Goal: Transaction & Acquisition: Download file/media

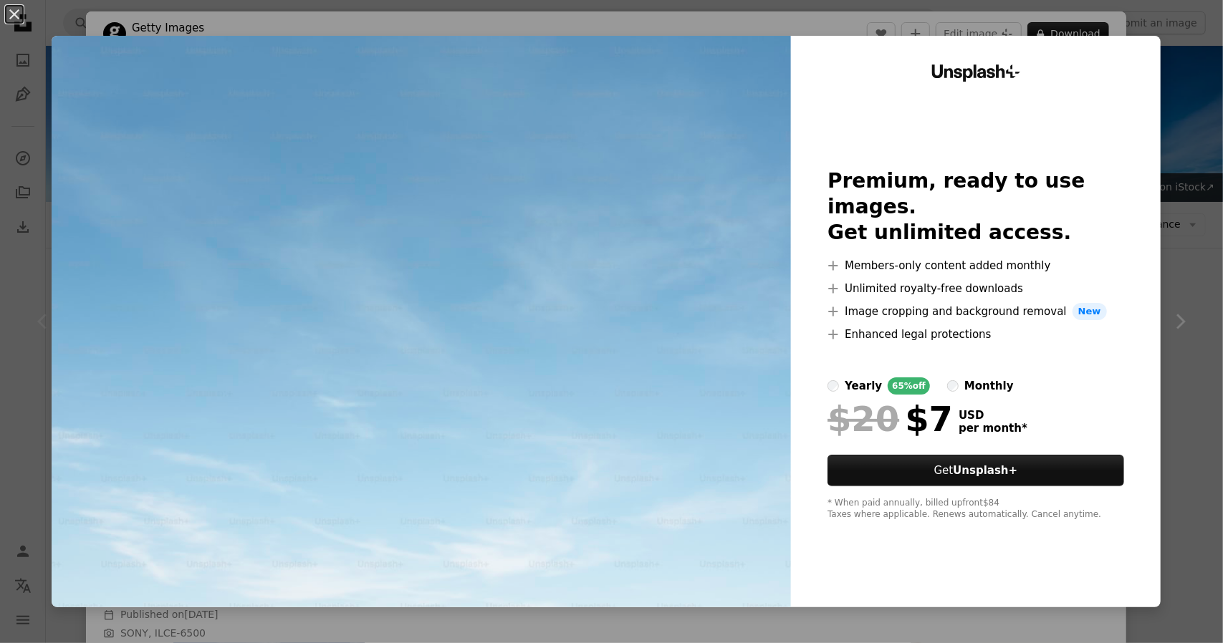
click at [1166, 210] on div "An X shape Unsplash+ Premium, ready to use images. Get unlimited access. A plus…" at bounding box center [611, 321] width 1223 height 643
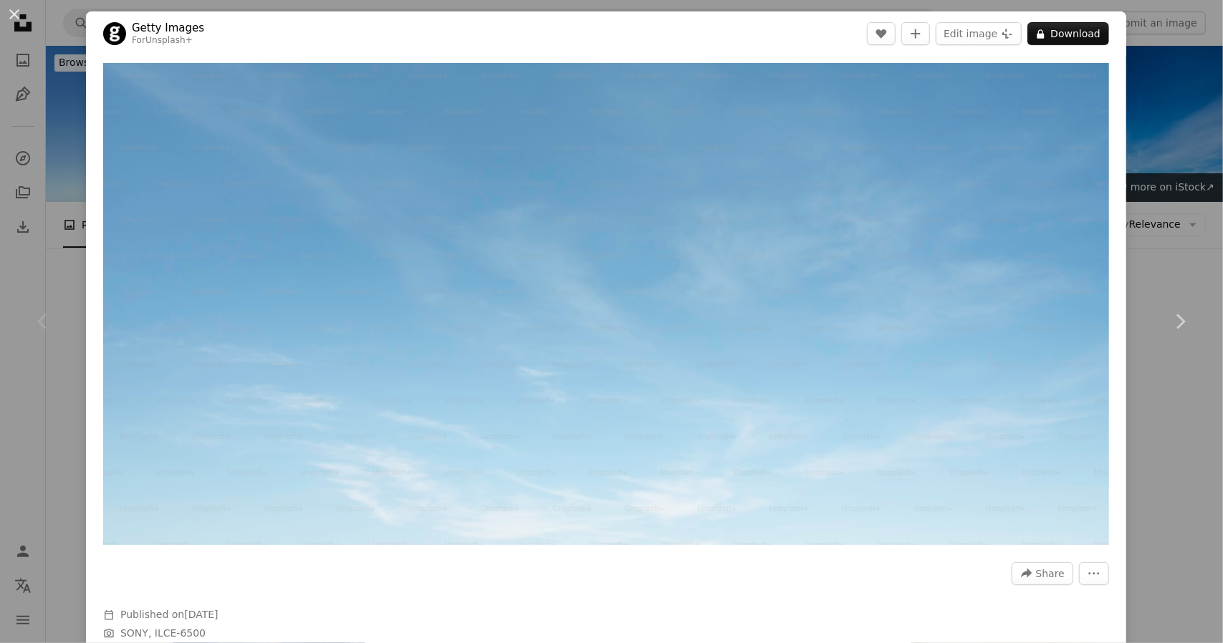
click at [52, 126] on div "An X shape Chevron left Chevron right Getty Images For Unsplash+ A heart A plus…" at bounding box center [611, 321] width 1223 height 643
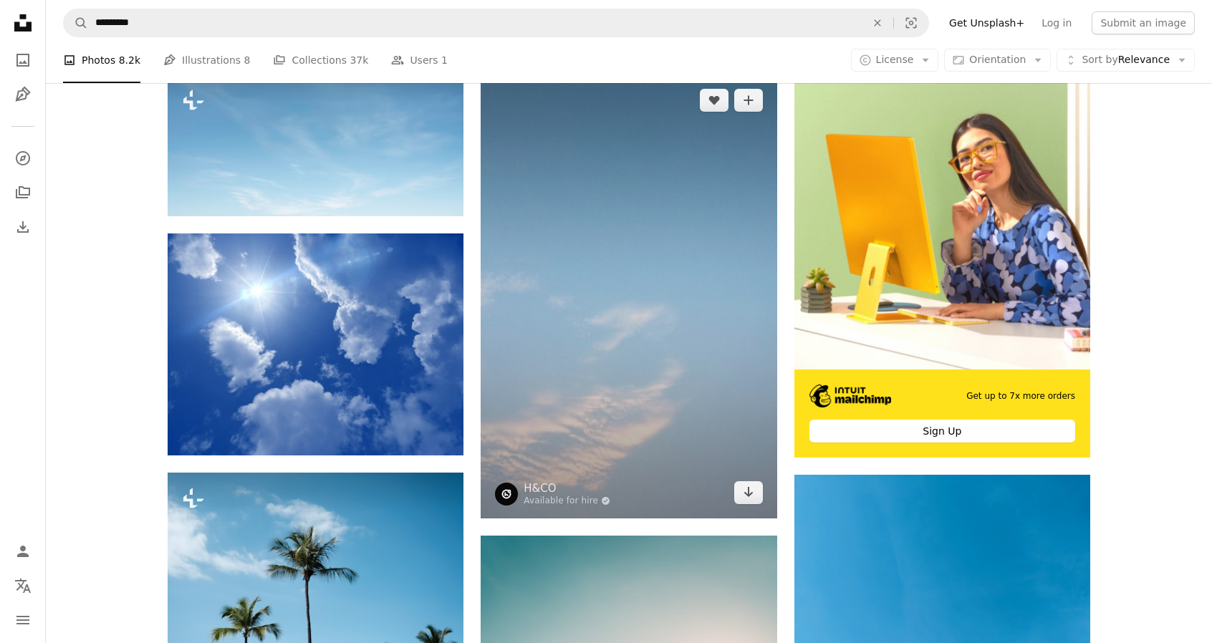
scroll to position [287, 0]
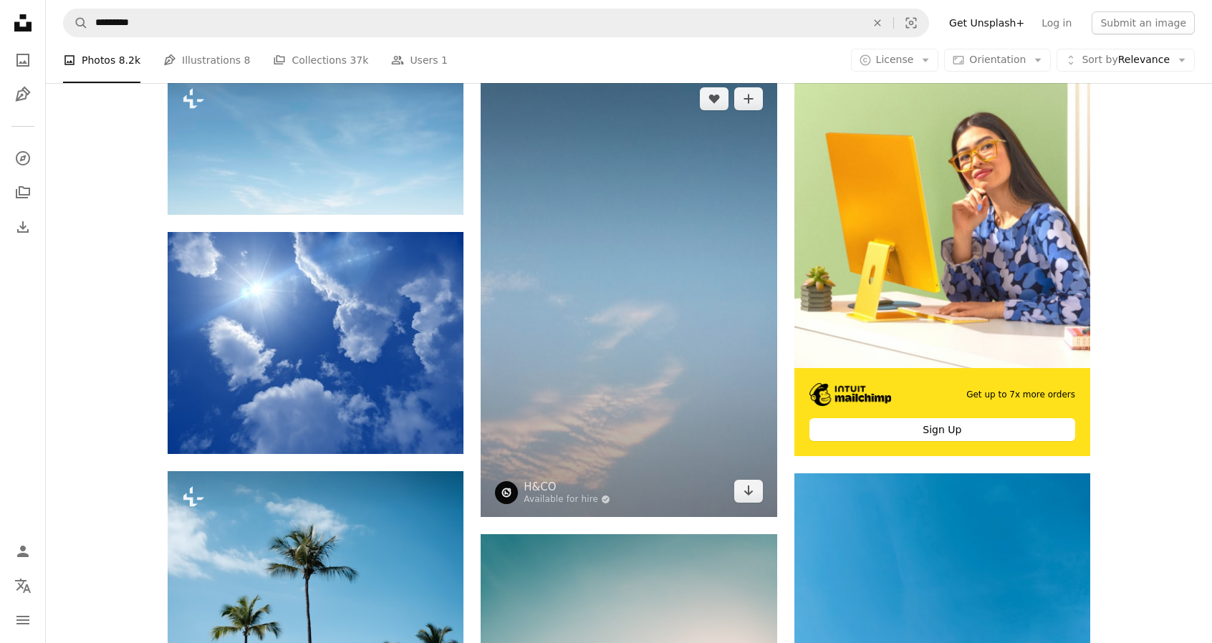
click at [587, 299] on img at bounding box center [629, 295] width 296 height 444
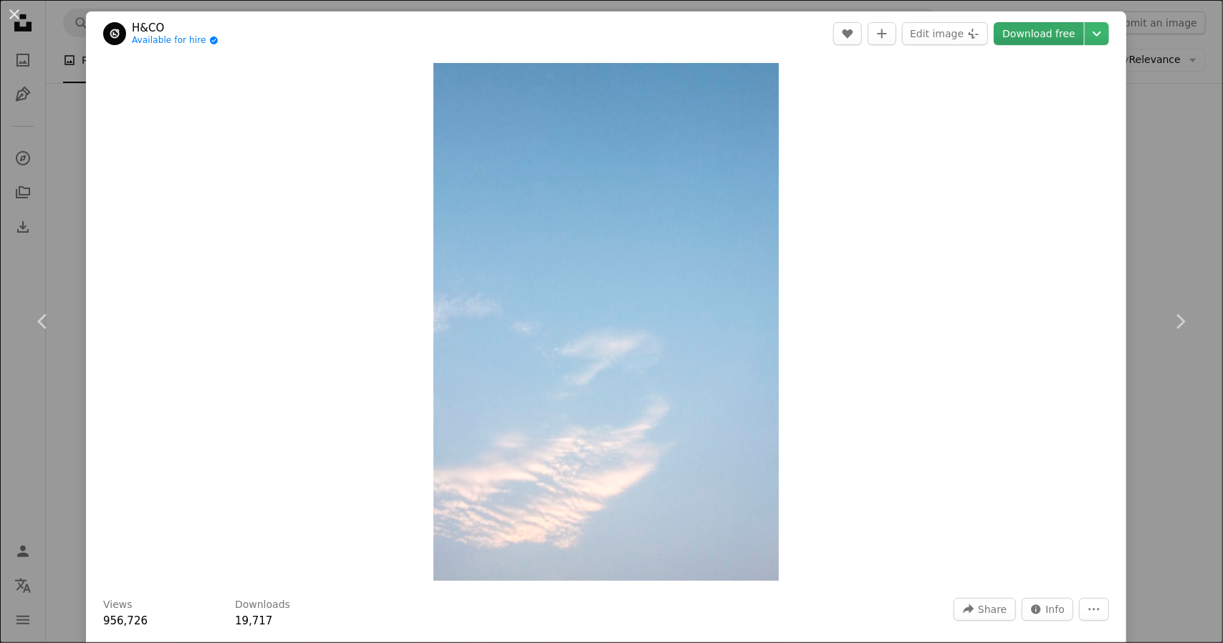
click at [1043, 35] on link "Download free" at bounding box center [1039, 33] width 90 height 23
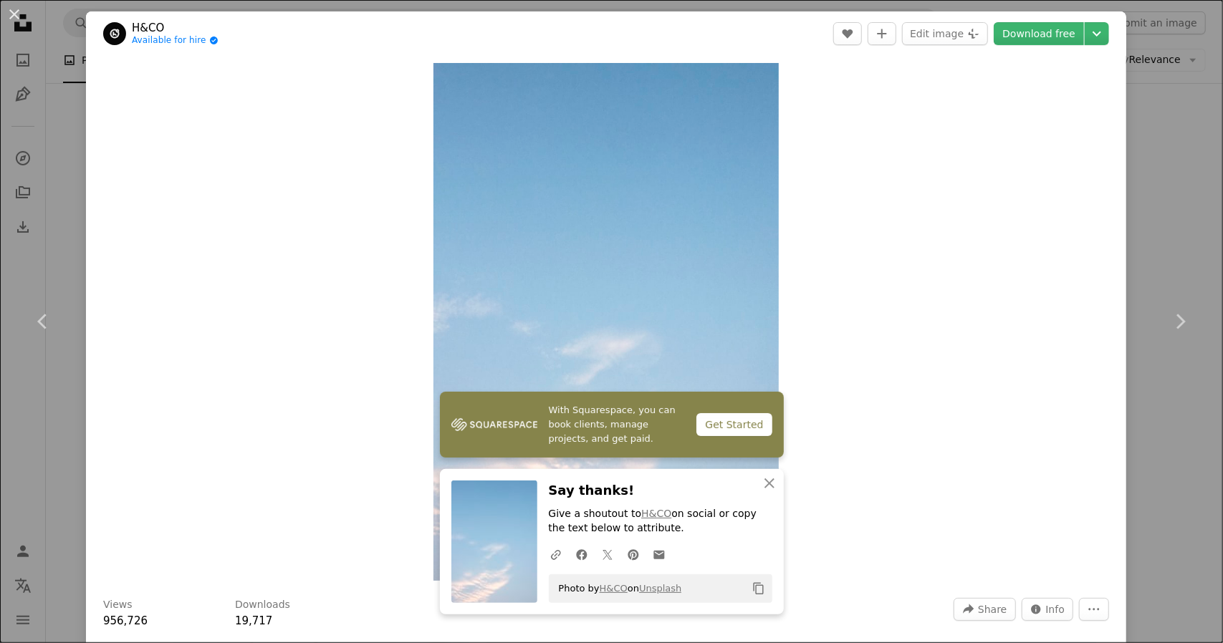
click at [1155, 74] on div "An X shape Chevron left Chevron right With Squarespace, you can book clients, m…" at bounding box center [611, 321] width 1223 height 643
